Goal: Find specific page/section: Find specific page/section

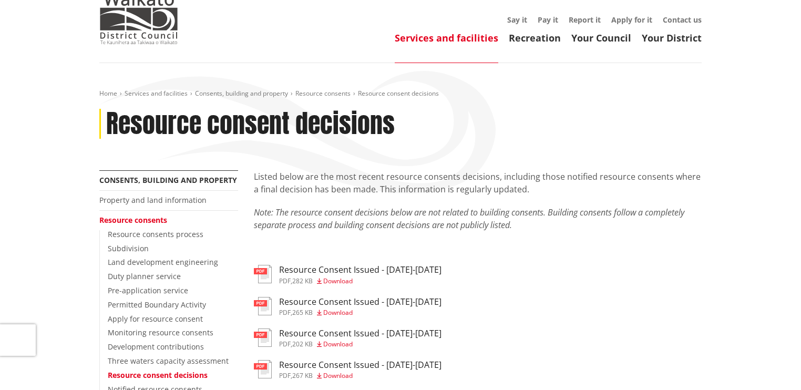
scroll to position [42, 0]
click at [340, 282] on span "Download" at bounding box center [337, 281] width 29 height 9
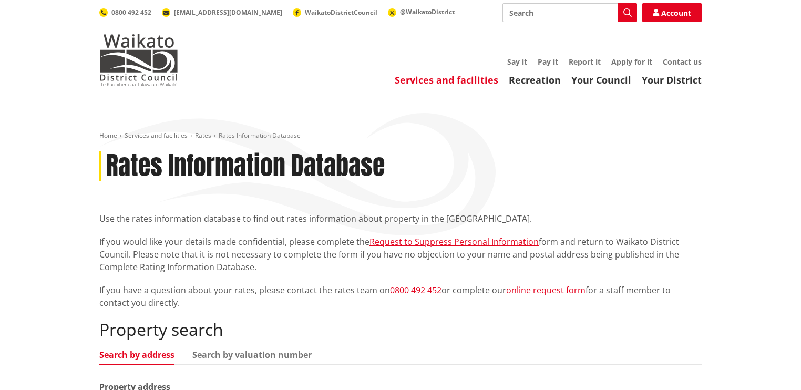
click at [202, 253] on p "If you would like your details made confidential, please complete the Request t…" at bounding box center [400, 255] width 603 height 38
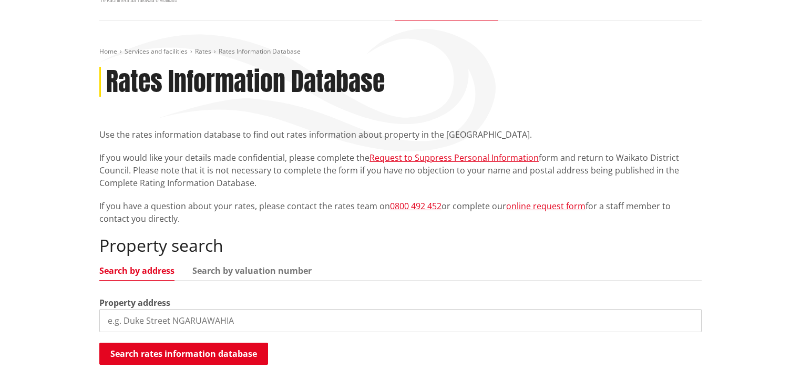
click at [194, 322] on input "search" at bounding box center [400, 320] width 603 height 23
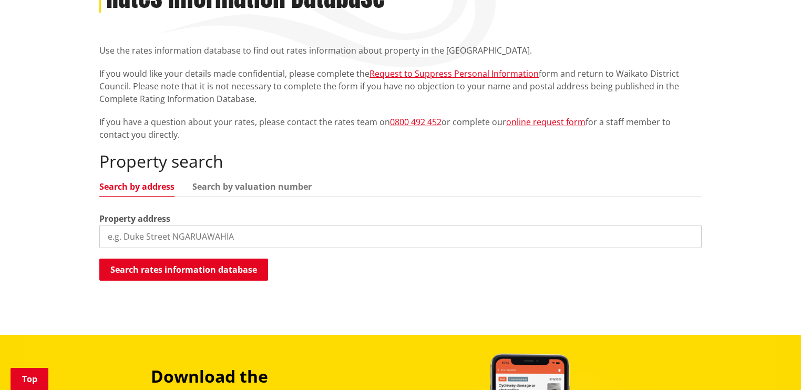
scroll to position [210, 0]
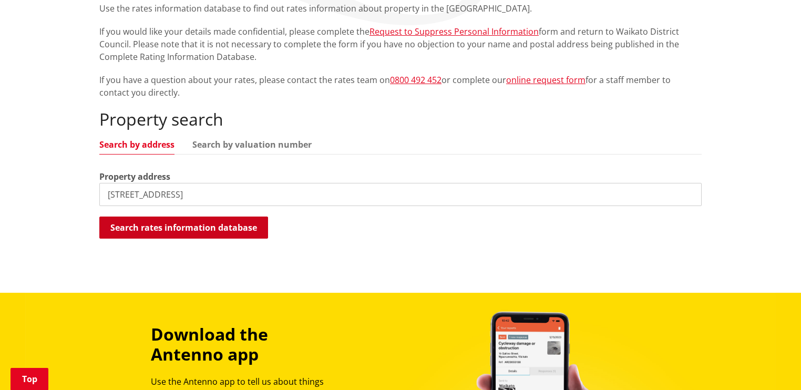
type input "4 main road te kauwhata"
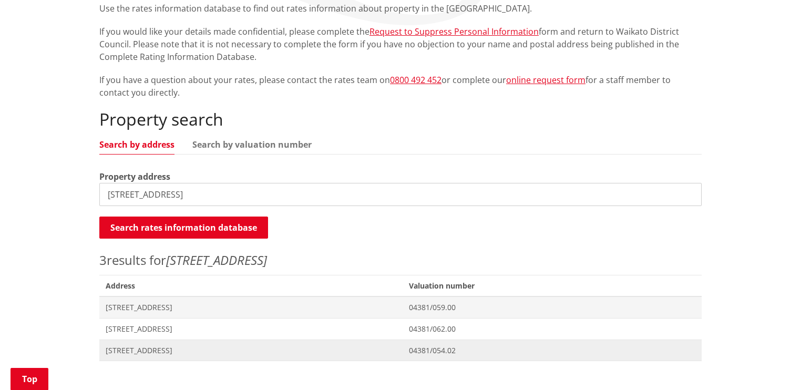
click at [163, 354] on span "[STREET_ADDRESS]" at bounding box center [251, 351] width 291 height 11
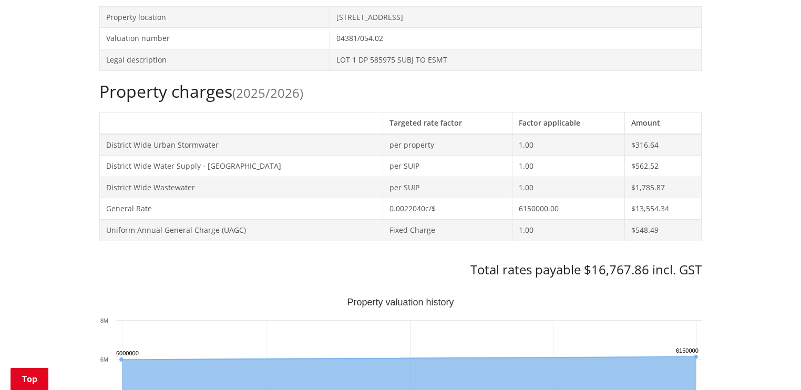
scroll to position [295, 0]
